Goal: Task Accomplishment & Management: Complete application form

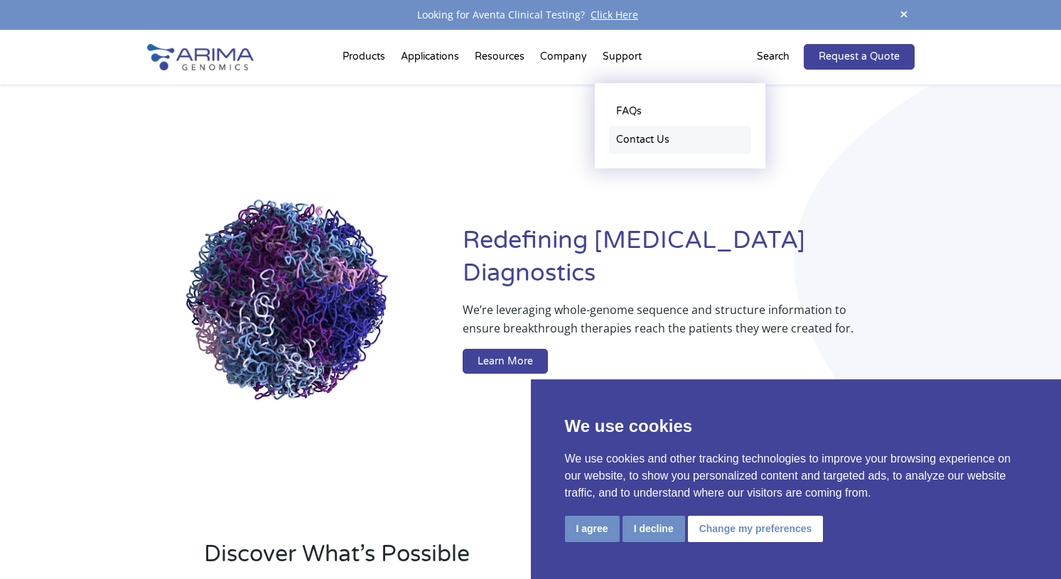
click at [629, 129] on link "Contact Us" at bounding box center [680, 140] width 142 height 28
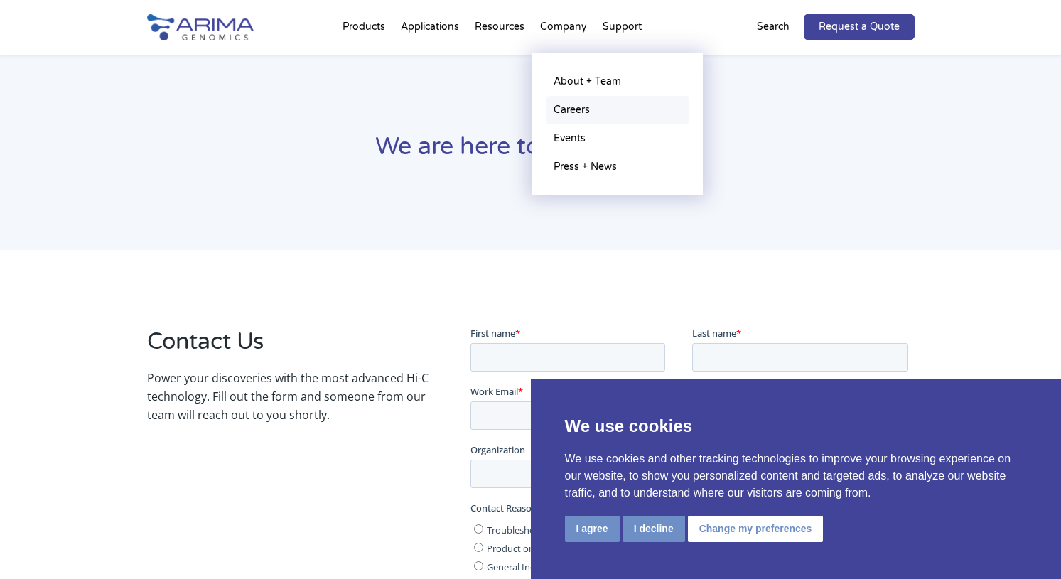
click at [567, 103] on link "Careers" at bounding box center [617, 110] width 142 height 28
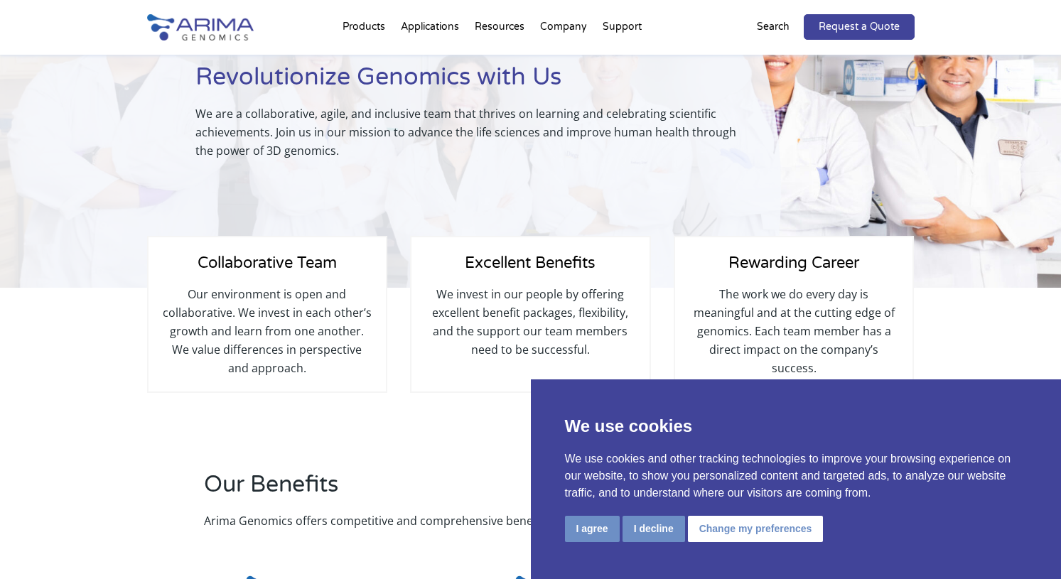
scroll to position [143, 0]
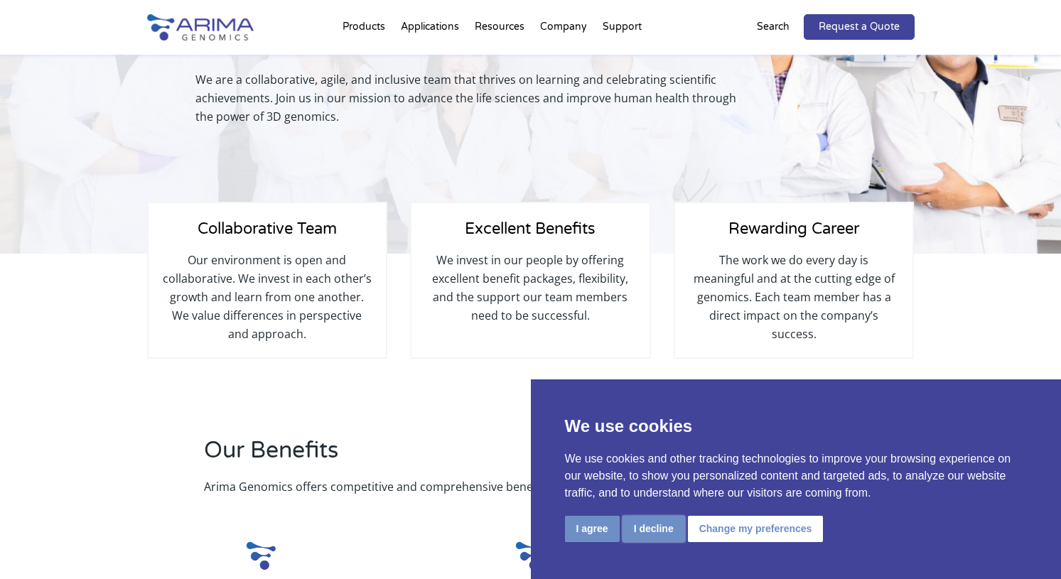
click at [652, 527] on button "I decline" at bounding box center [654, 529] width 63 height 26
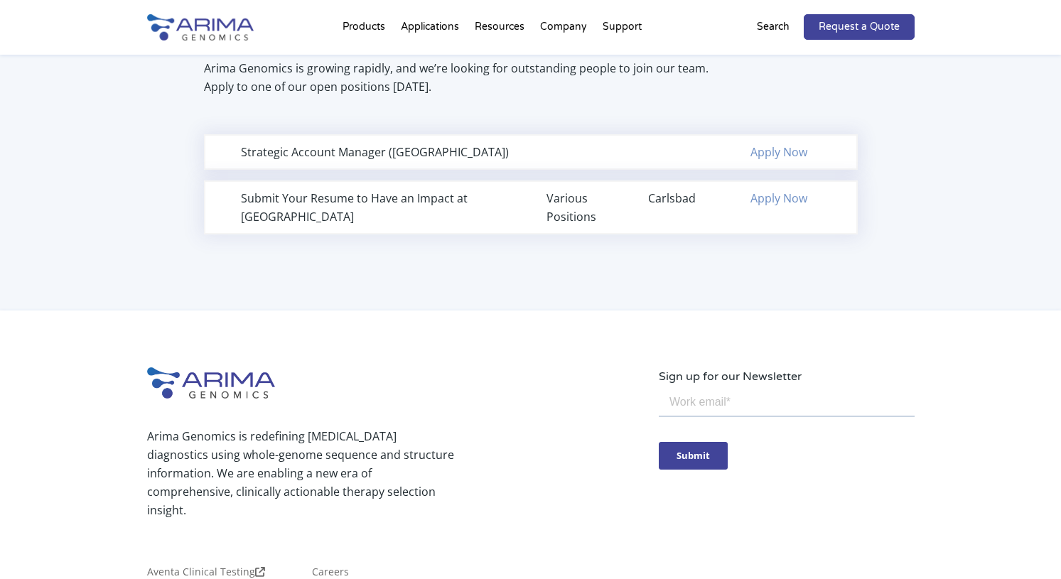
scroll to position [1000, 0]
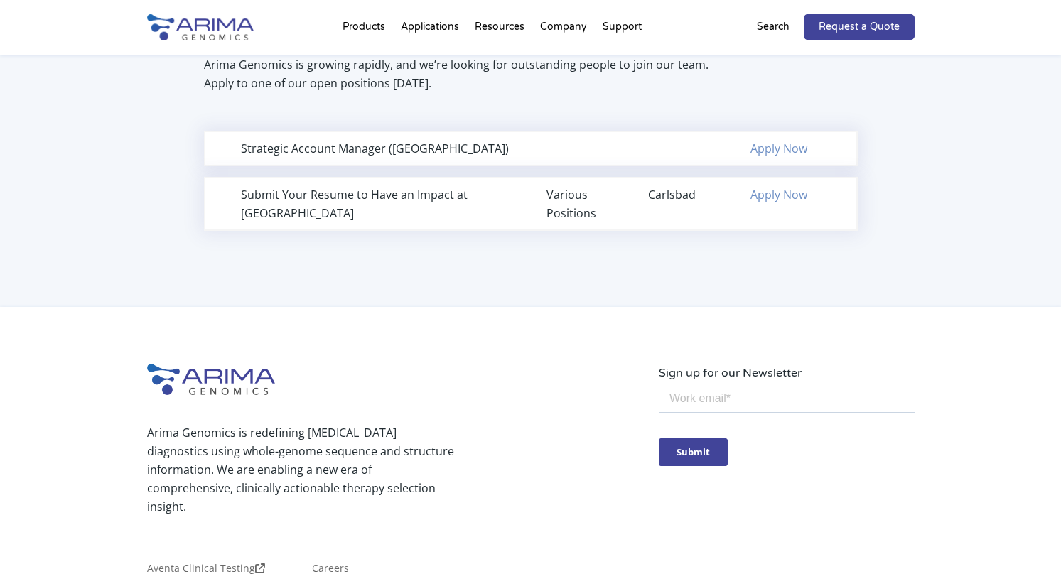
click at [343, 153] on div "Strategic Account Manager (Northeast Region)" at bounding box center [378, 148] width 274 height 18
click at [765, 142] on link "Apply Now" at bounding box center [778, 149] width 57 height 16
